Goal: Navigation & Orientation: Find specific page/section

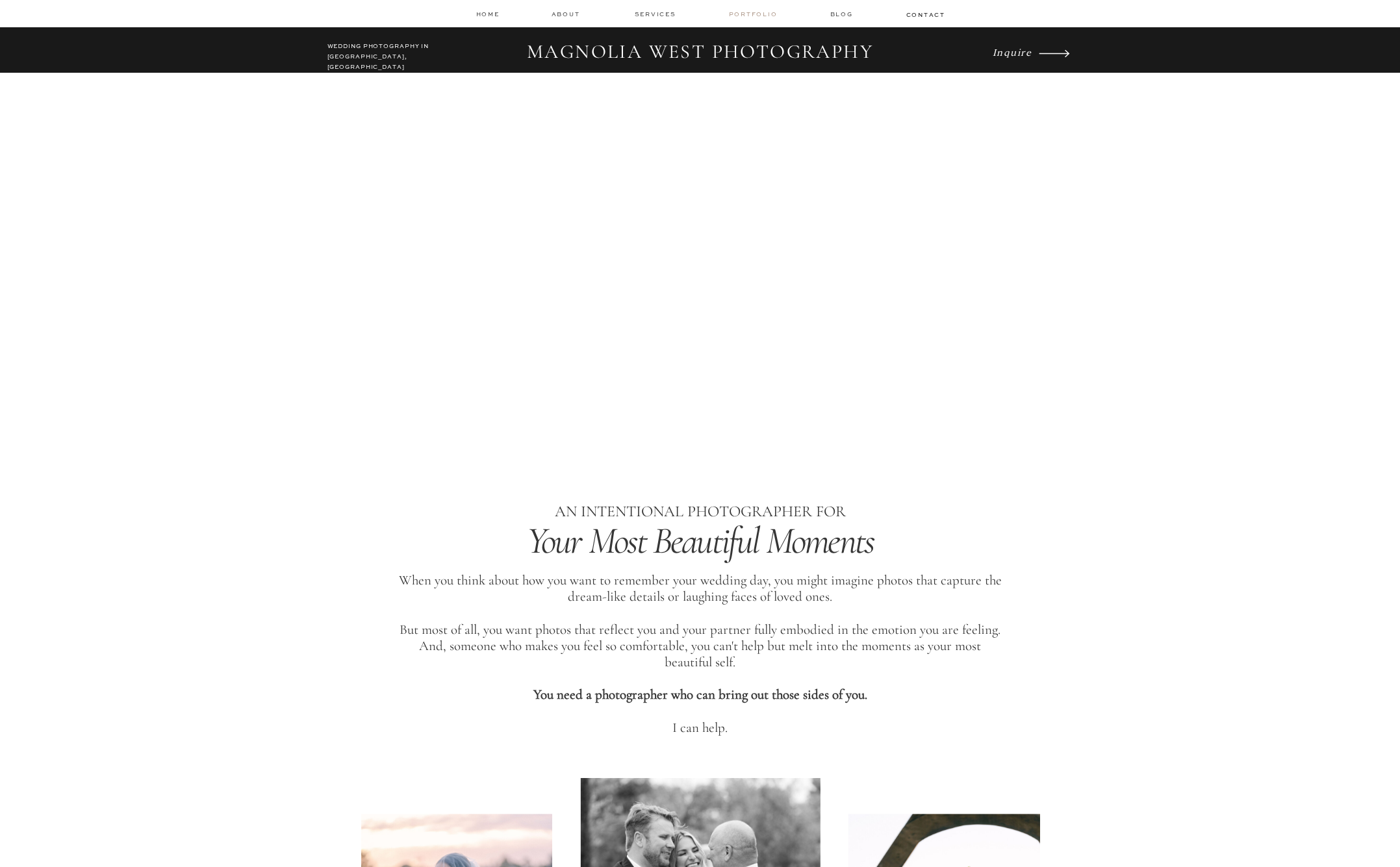
click at [740, 13] on nav "Portfolio" at bounding box center [754, 14] width 51 height 9
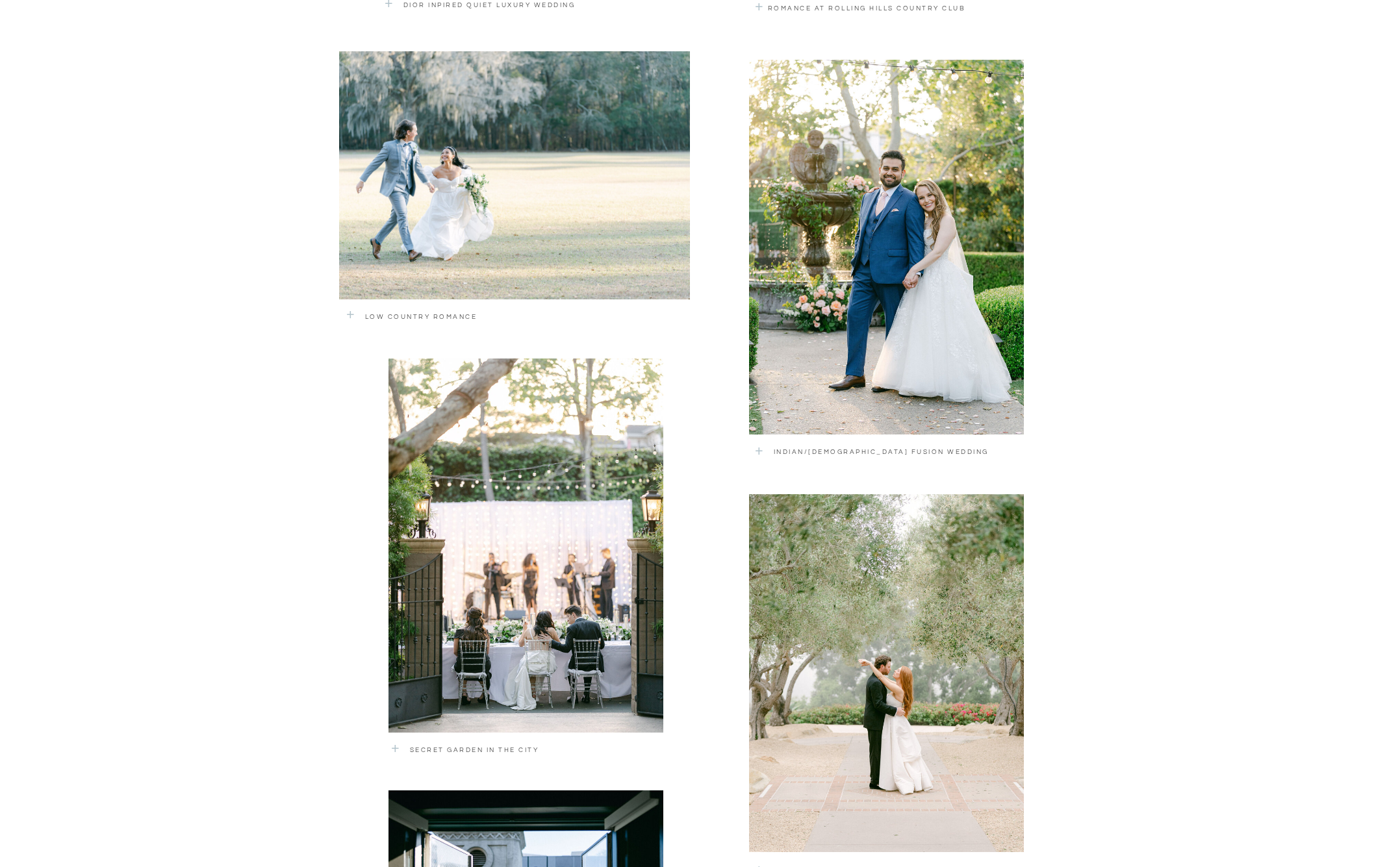
scroll to position [1297, 0]
click at [934, 267] on div at bounding box center [886, 248] width 275 height 375
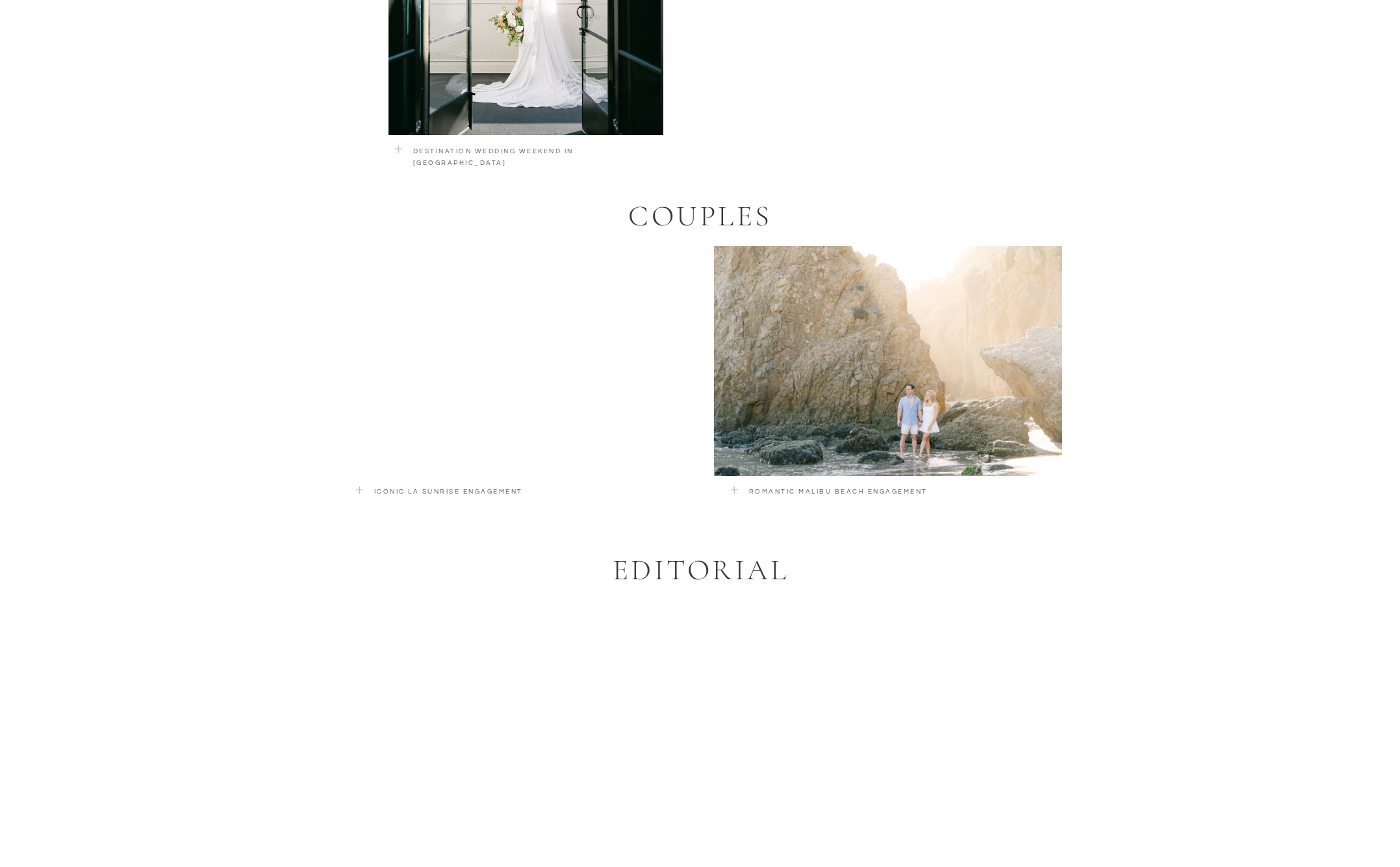
scroll to position [2309, 0]
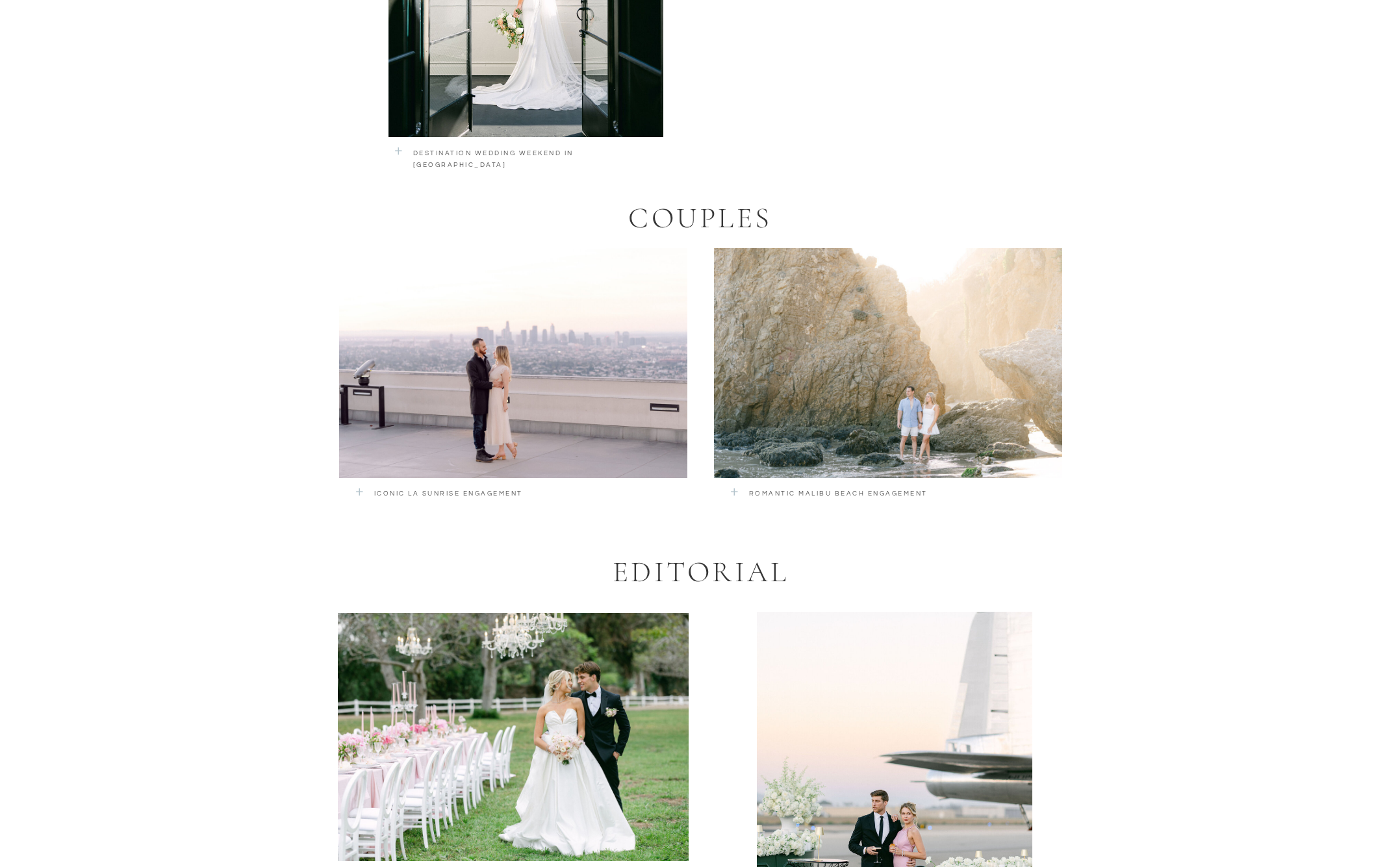
click at [506, 383] on div at bounding box center [514, 363] width 348 height 230
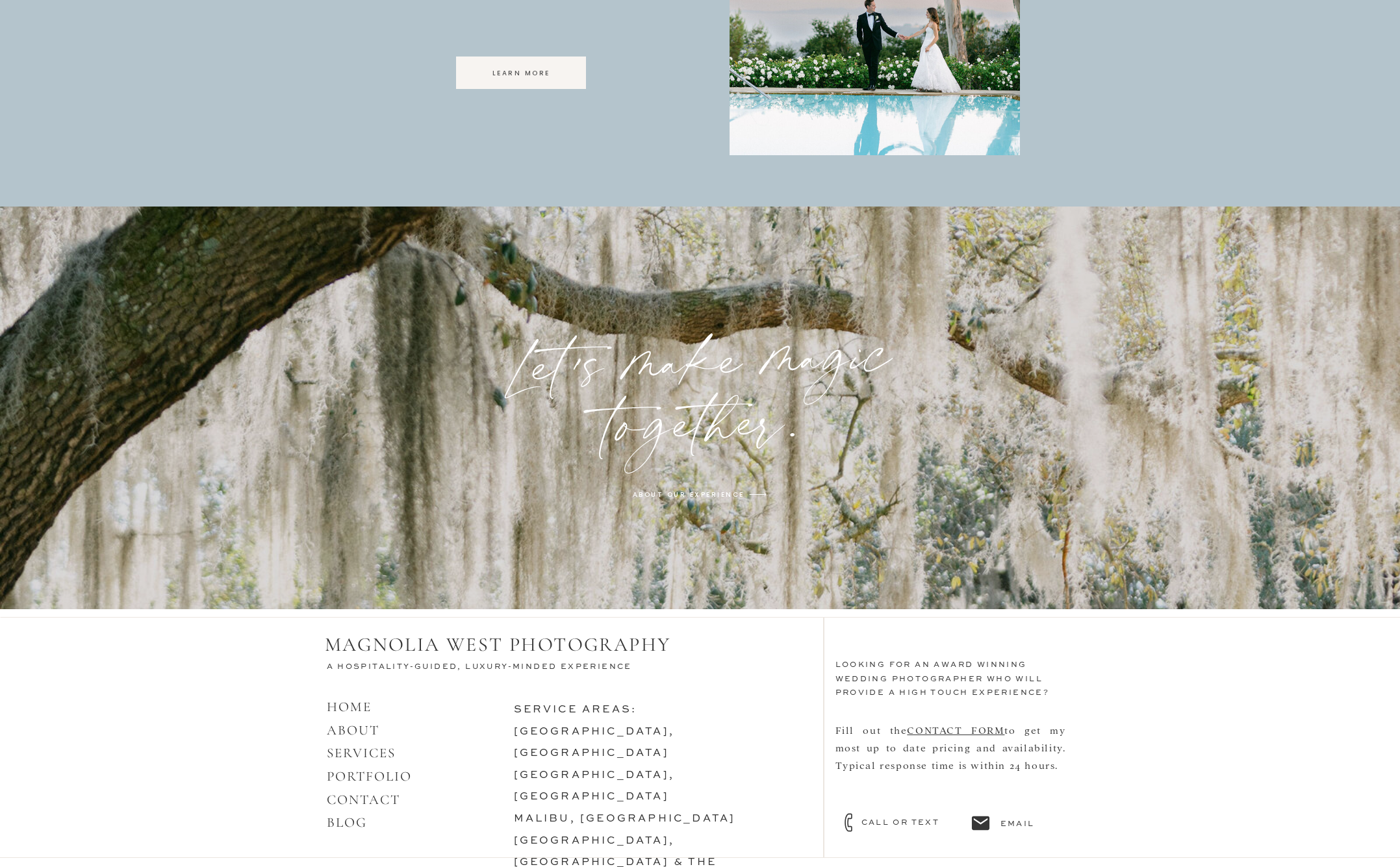
scroll to position [3831, 0]
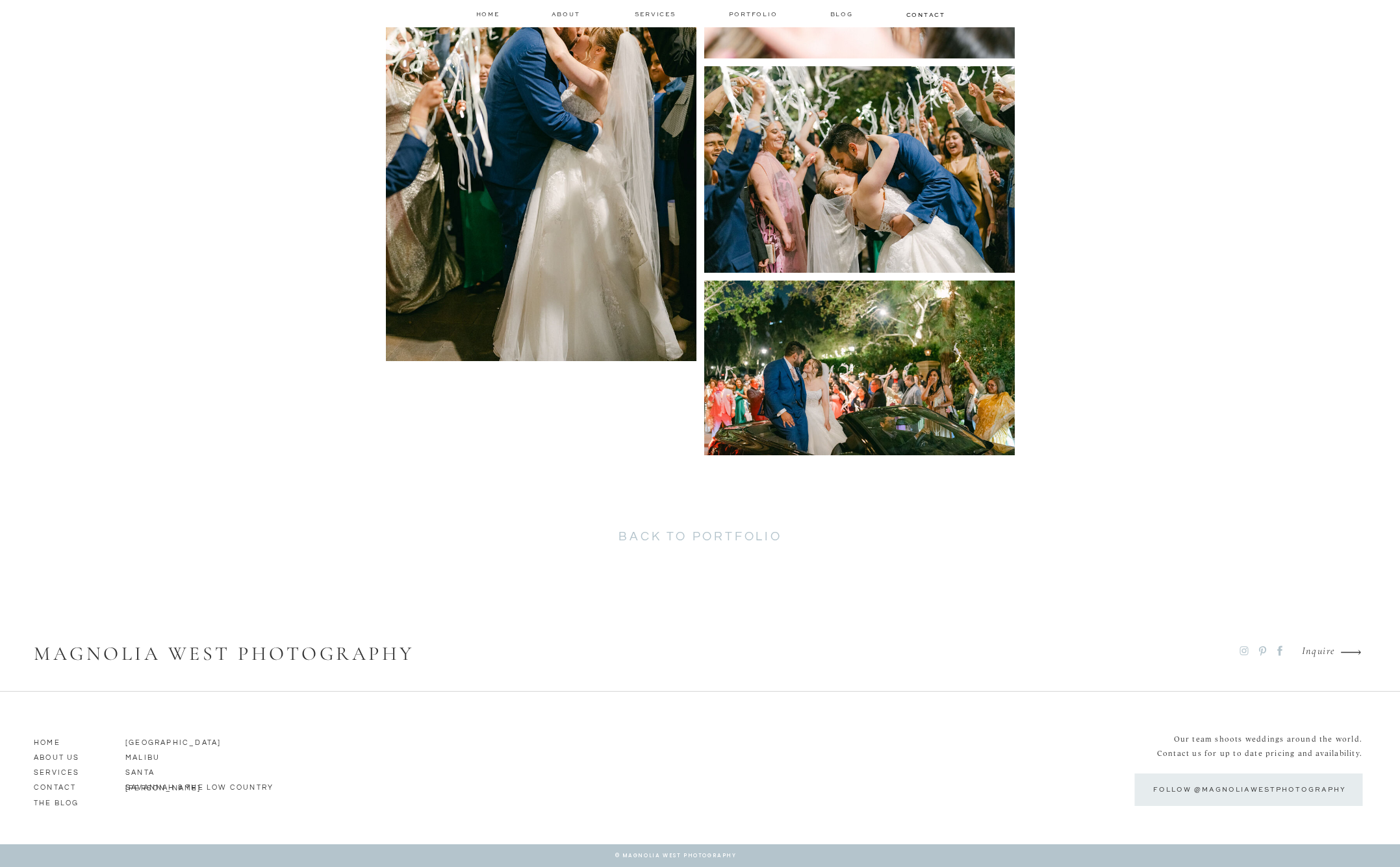
scroll to position [5228, 0]
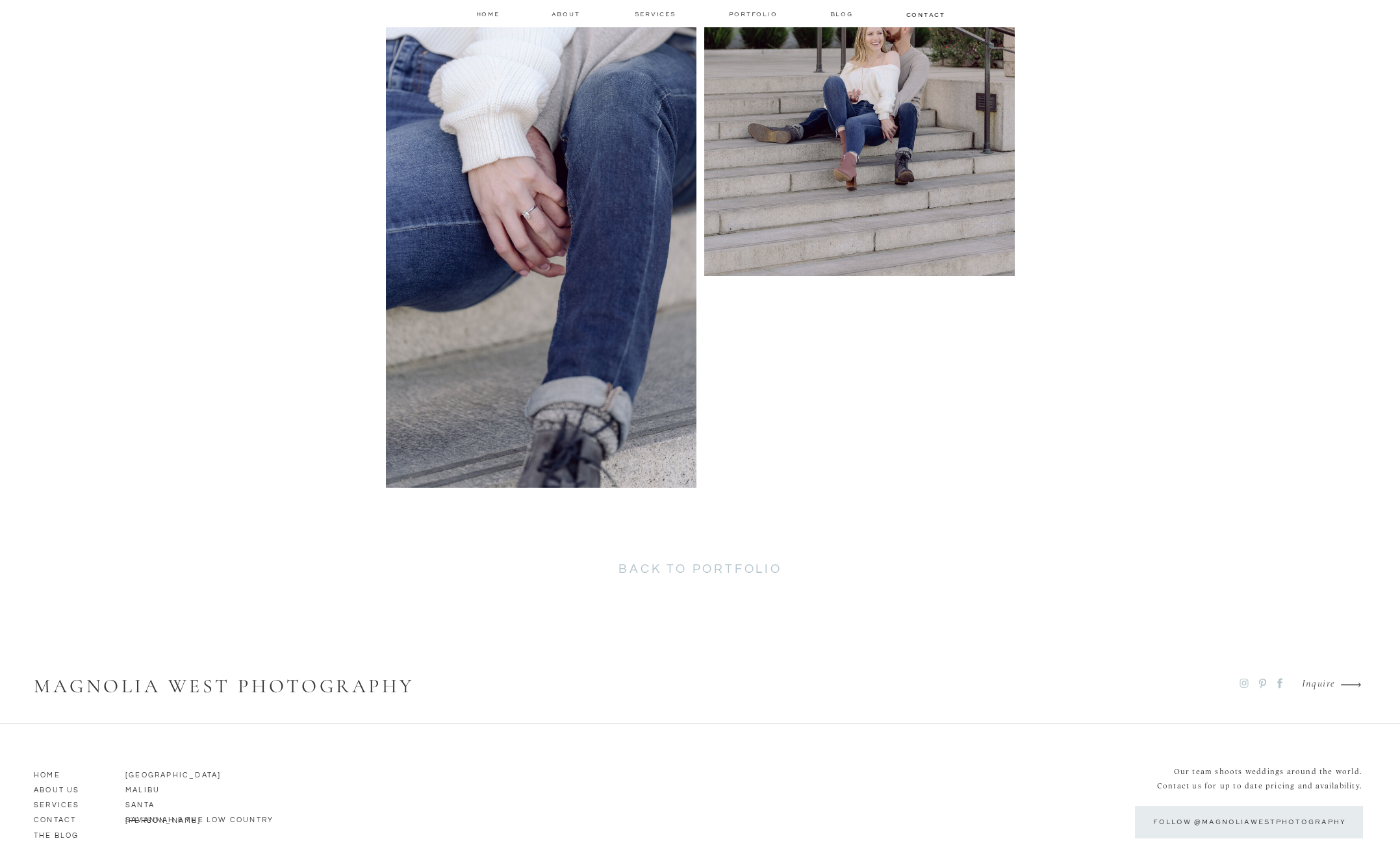
scroll to position [2806, 0]
